Goal: Transaction & Acquisition: Purchase product/service

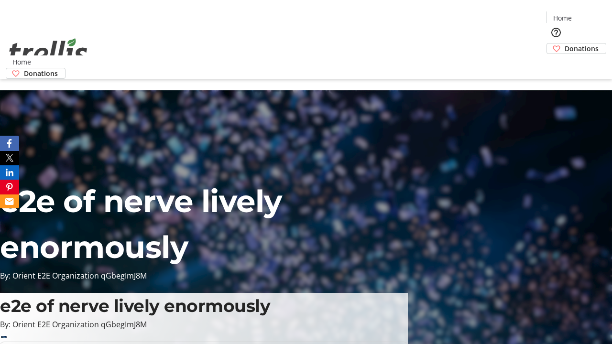
click at [565, 44] on span "Donations" at bounding box center [582, 49] width 34 height 10
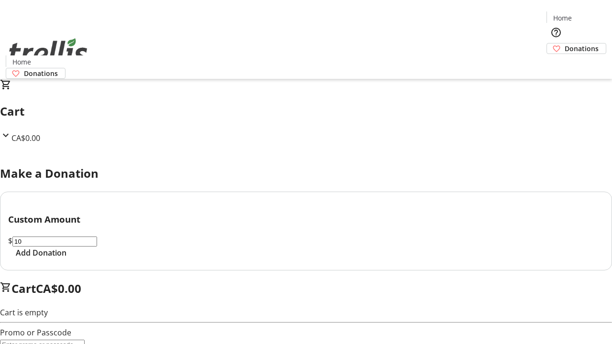
click at [67, 259] on span "Add Donation" at bounding box center [41, 252] width 51 height 11
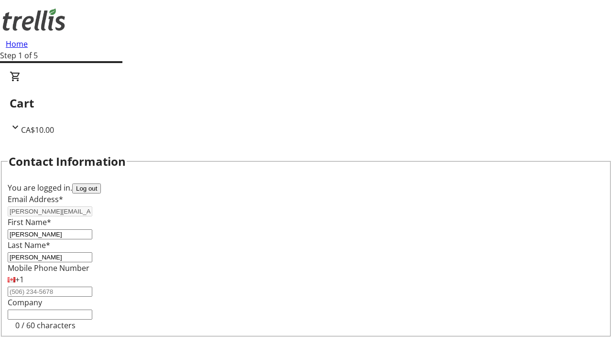
select select "CA"
type input "[STREET_ADDRESS][PERSON_NAME]"
type input "Kelowna"
select select "BC"
type input "Kelowna"
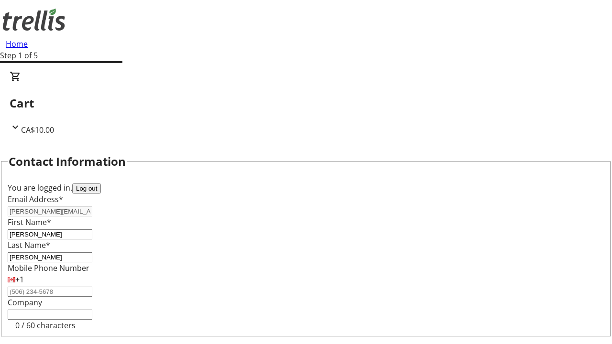
scroll to position [128, 0]
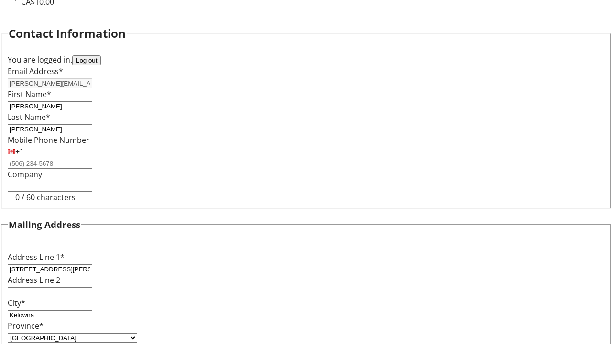
type input "V1Y 0C2"
